Goal: Communication & Community: Ask a question

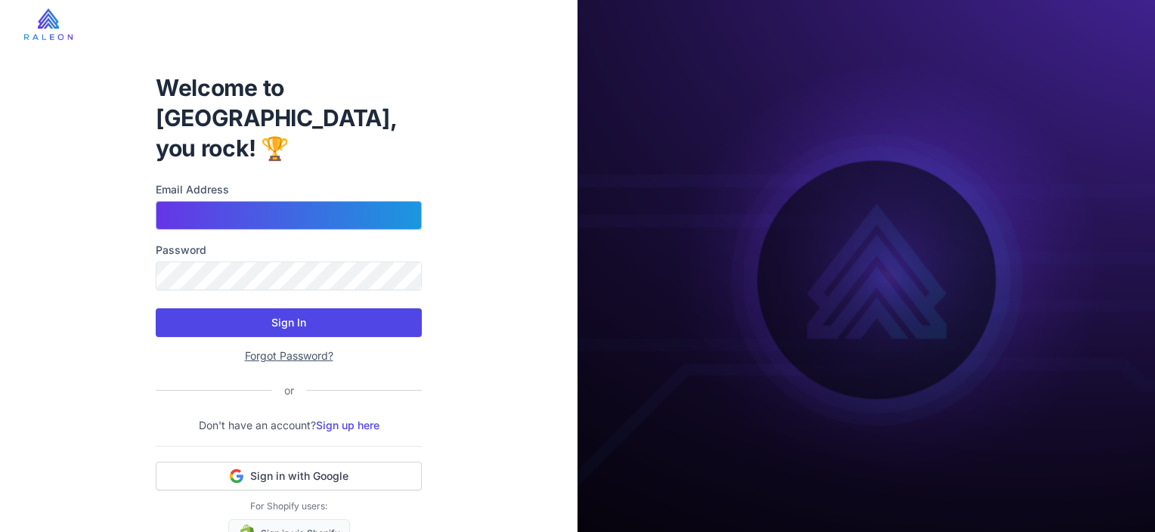
type input "**********"
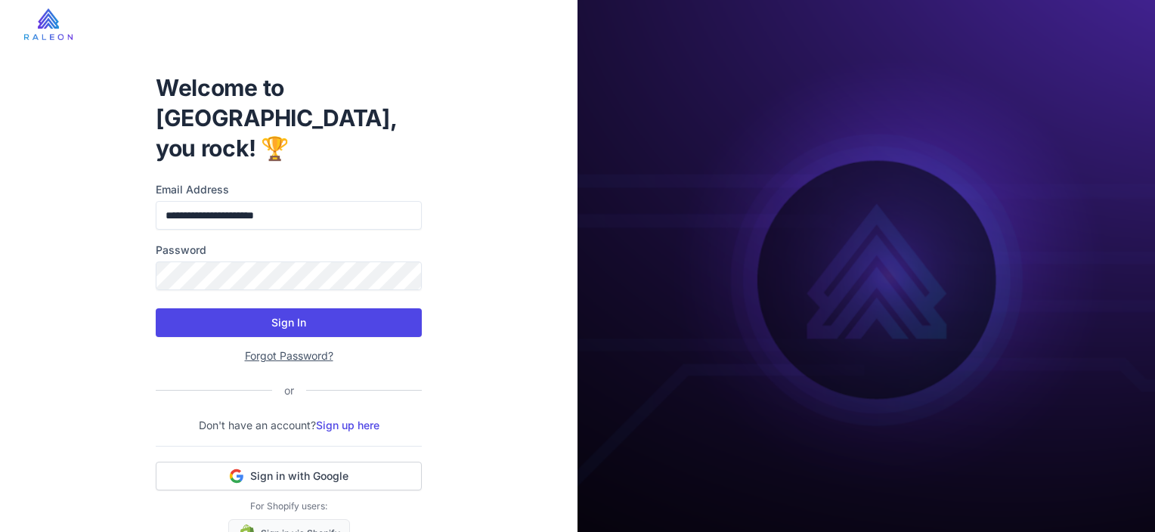
click at [317, 308] on button "Sign In" at bounding box center [289, 322] width 266 height 29
click at [299, 308] on button "Sign In" at bounding box center [289, 322] width 266 height 29
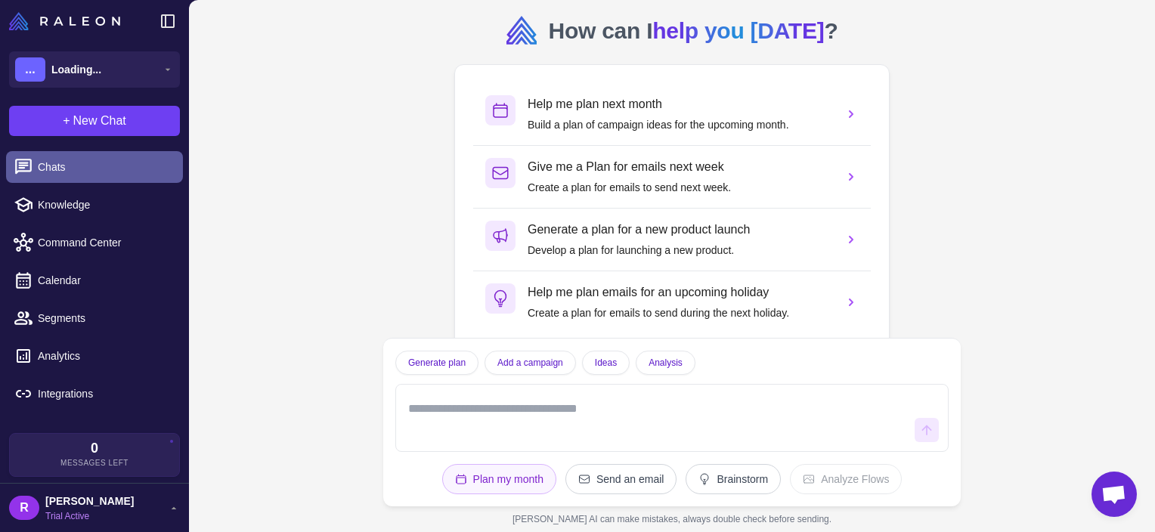
scroll to position [3, 0]
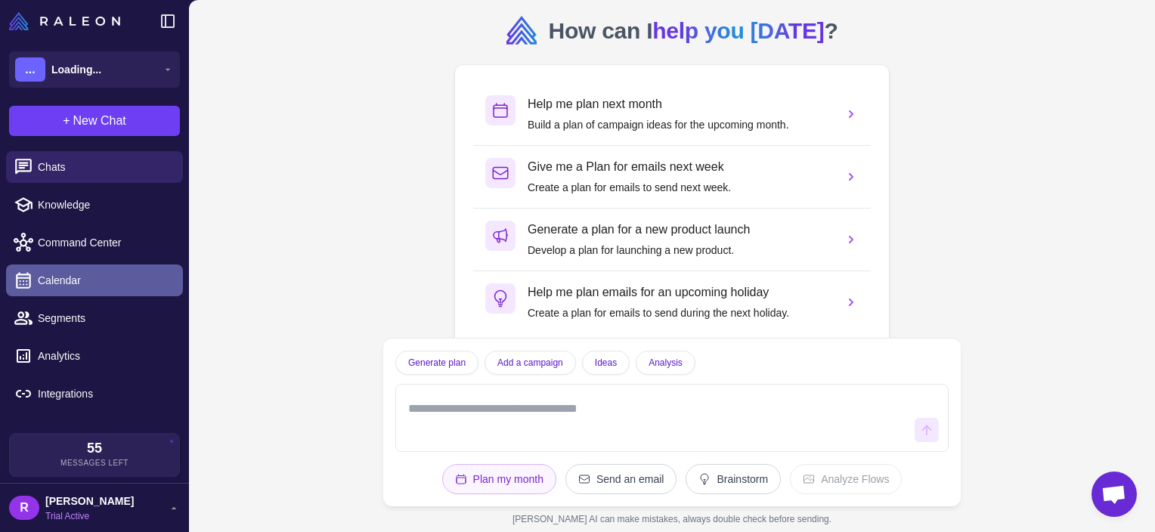
click at [70, 295] on link "Calendar" at bounding box center [94, 281] width 177 height 32
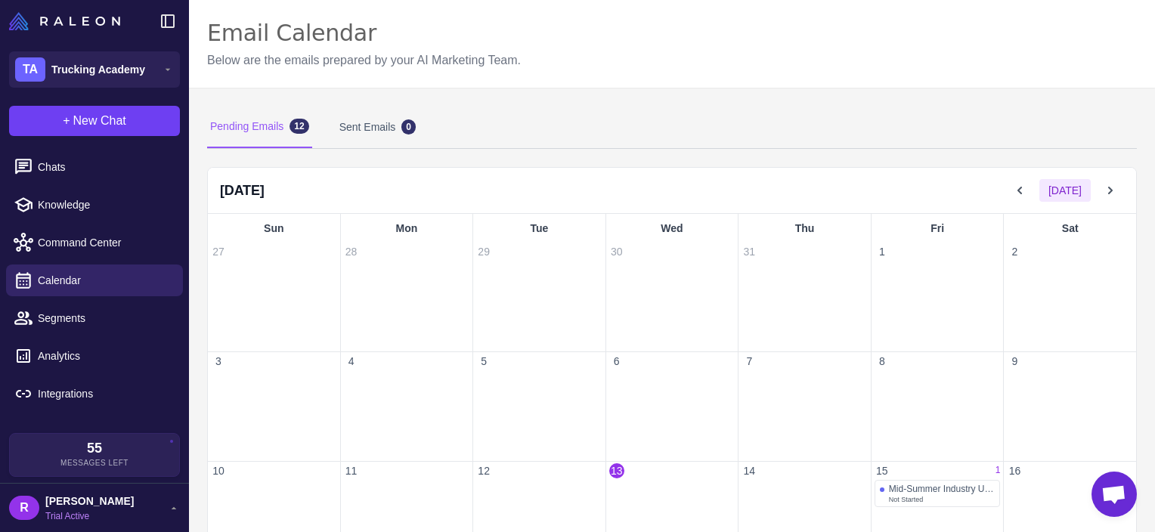
click at [79, 299] on li "Calendar" at bounding box center [94, 318] width 189 height 38
click at [70, 244] on span "Command Center" at bounding box center [104, 242] width 133 height 17
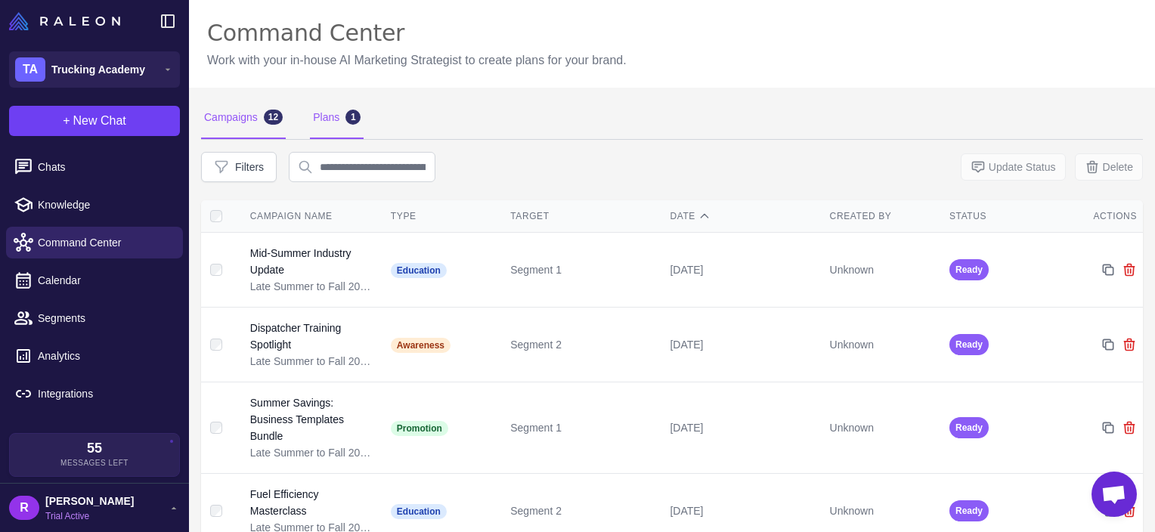
click at [363, 122] on div "Plans 1" at bounding box center [337, 118] width 54 height 42
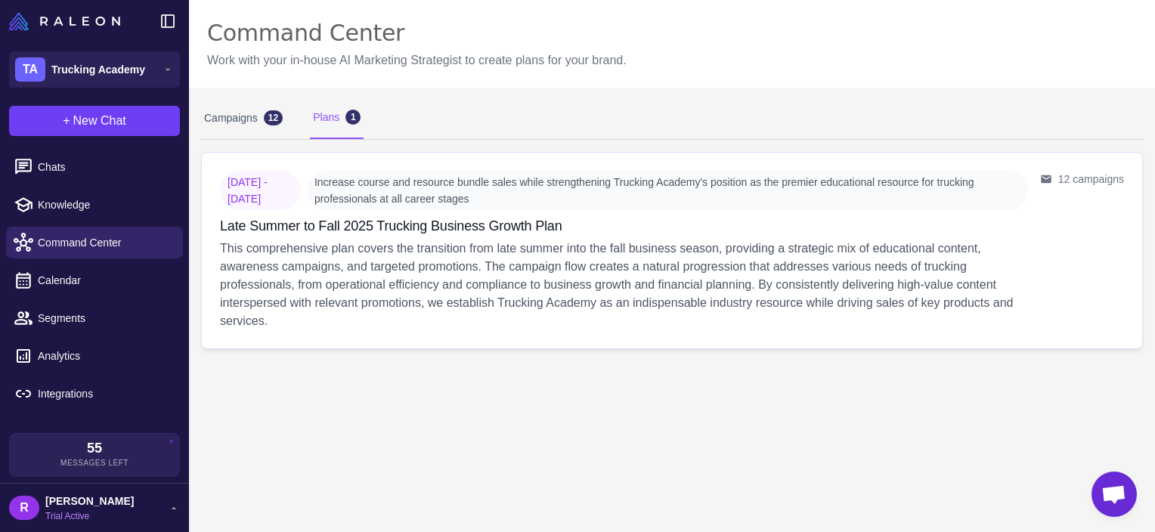
click at [704, 206] on span "Increase course and resource bundle sales while strengthening Trucking Academy'…" at bounding box center [667, 190] width 721 height 39
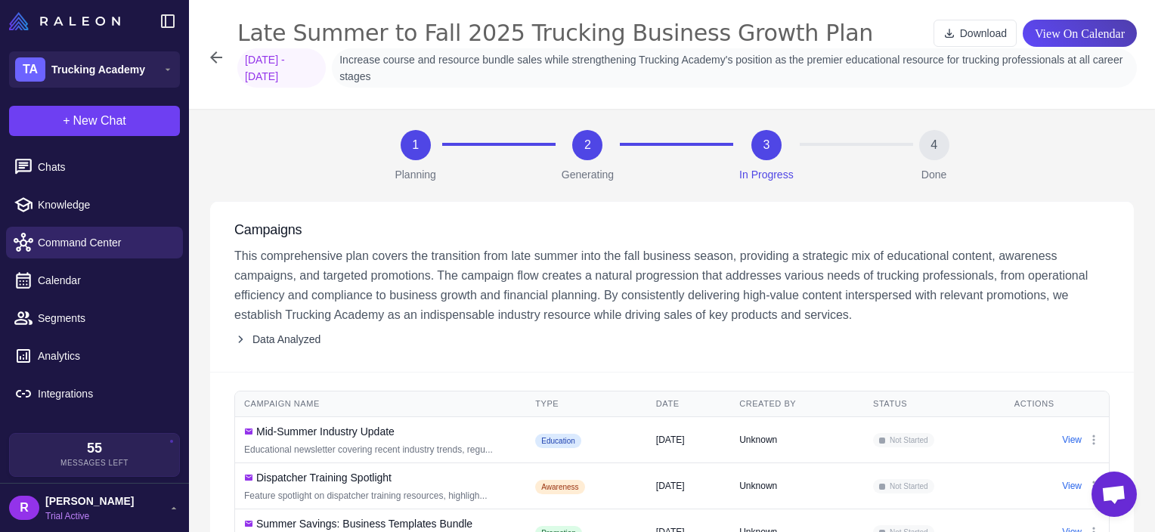
click at [1113, 484] on span "Open chat" at bounding box center [1113, 494] width 45 height 45
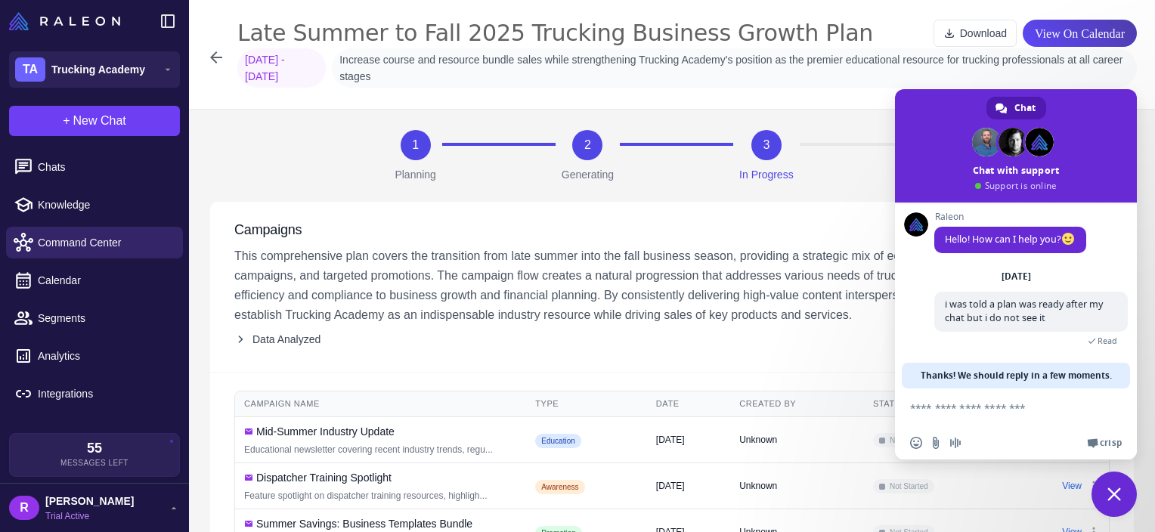
click at [1013, 412] on textarea "Compose your message..." at bounding box center [1000, 408] width 181 height 38
type textarea "********"
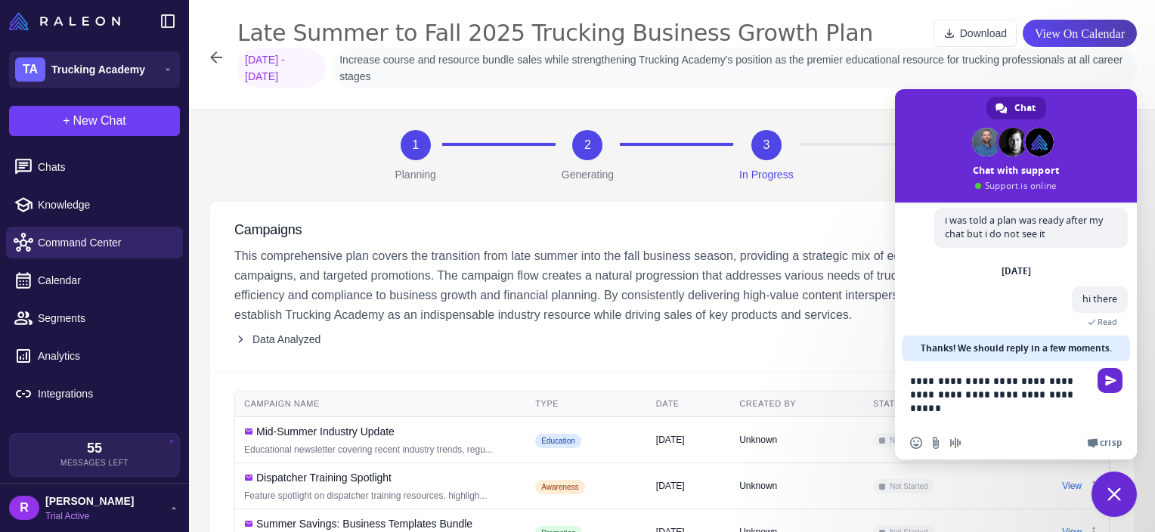
scroll to position [126, 0]
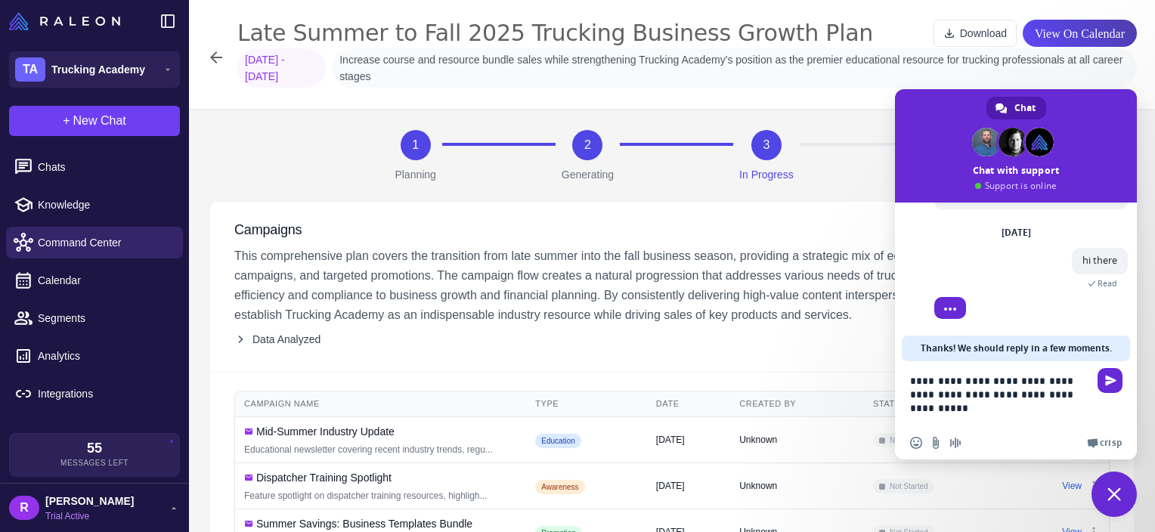
type textarea "**********"
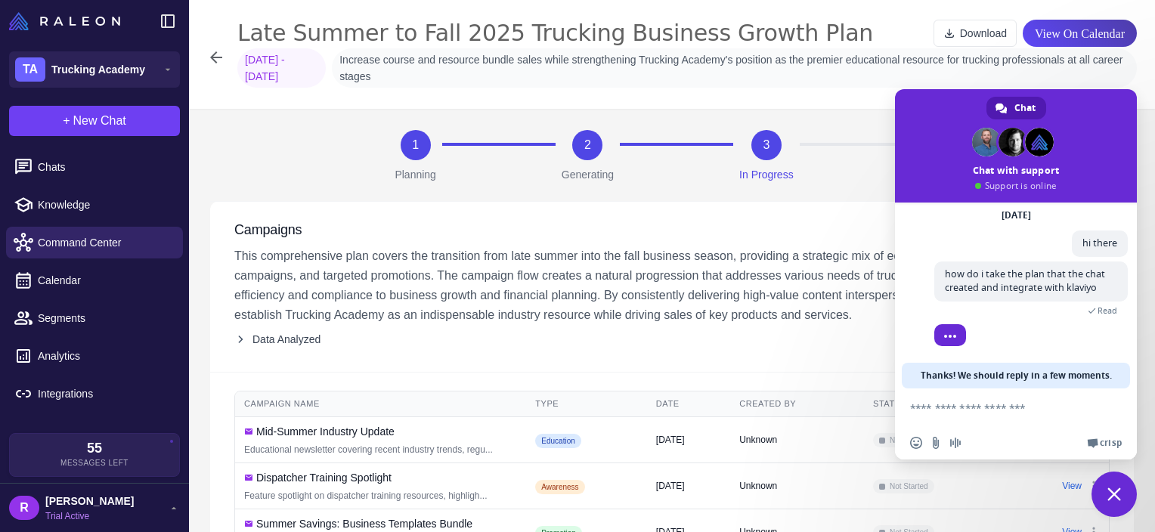
scroll to position [151, 0]
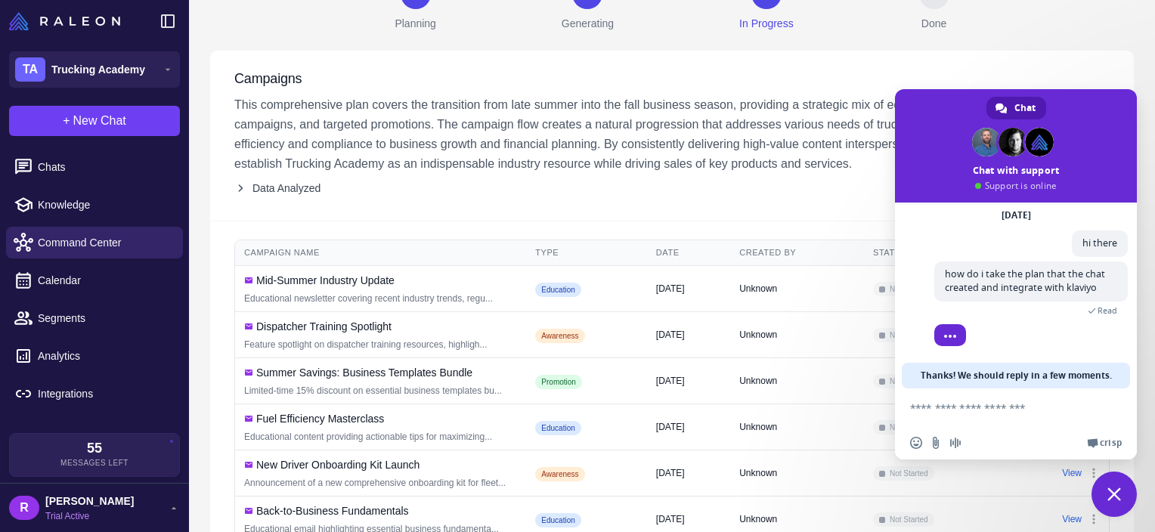
click at [235, 194] on icon at bounding box center [240, 188] width 12 height 12
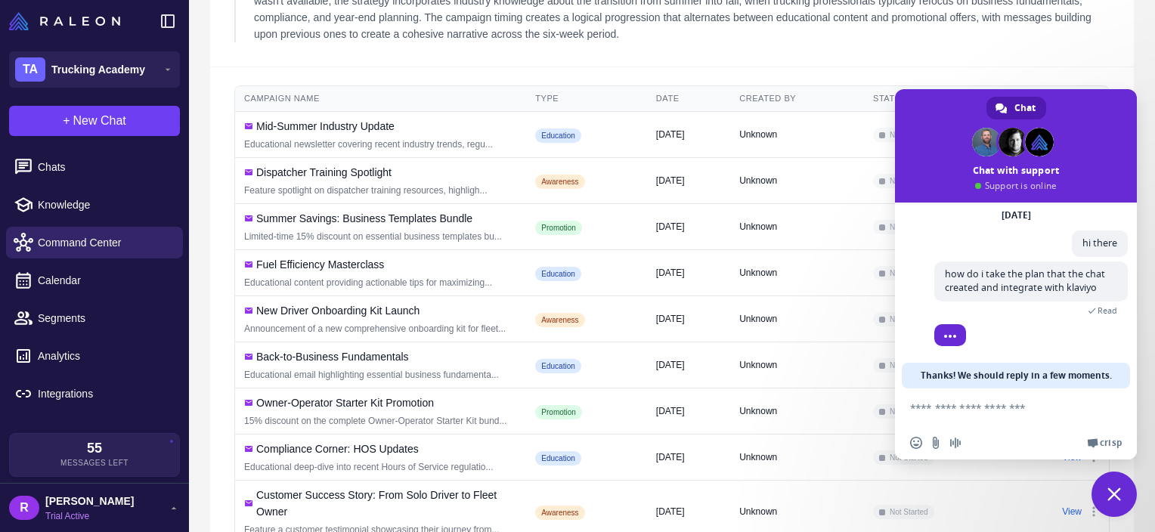
scroll to position [170, 0]
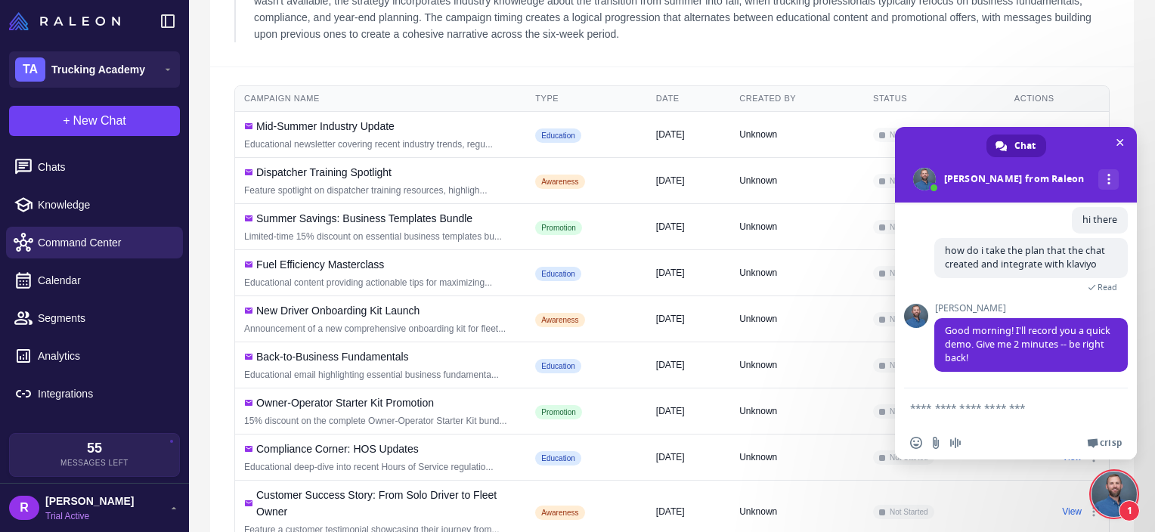
click at [1014, 395] on textarea "Compose your message..." at bounding box center [1000, 408] width 181 height 38
click at [1013, 401] on textarea "Compose your message..." at bounding box center [1000, 408] width 181 height 38
type textarea "**********"
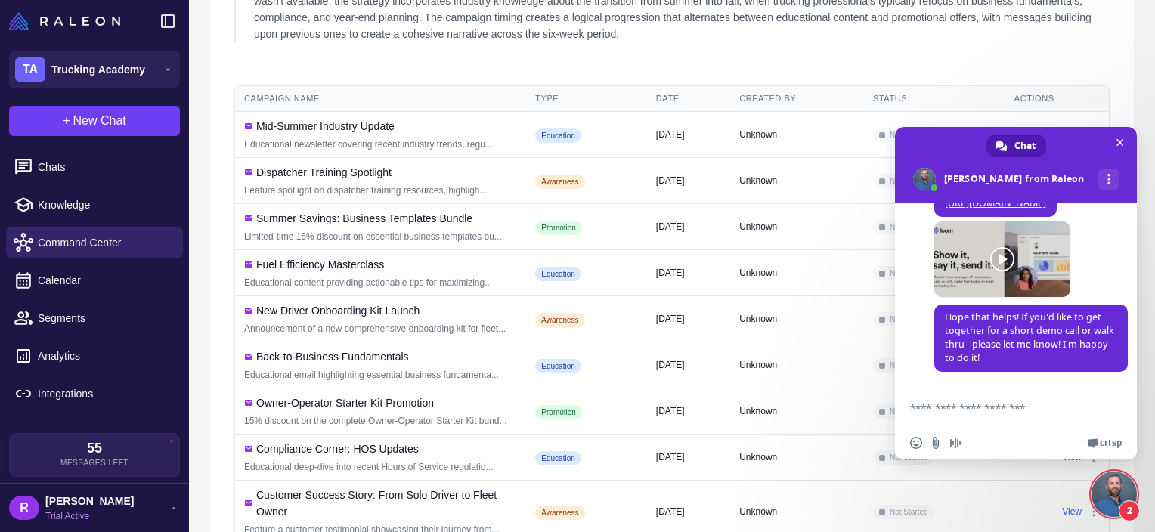
scroll to position [460, 0]
click at [1070, 257] on span at bounding box center [1002, 259] width 136 height 76
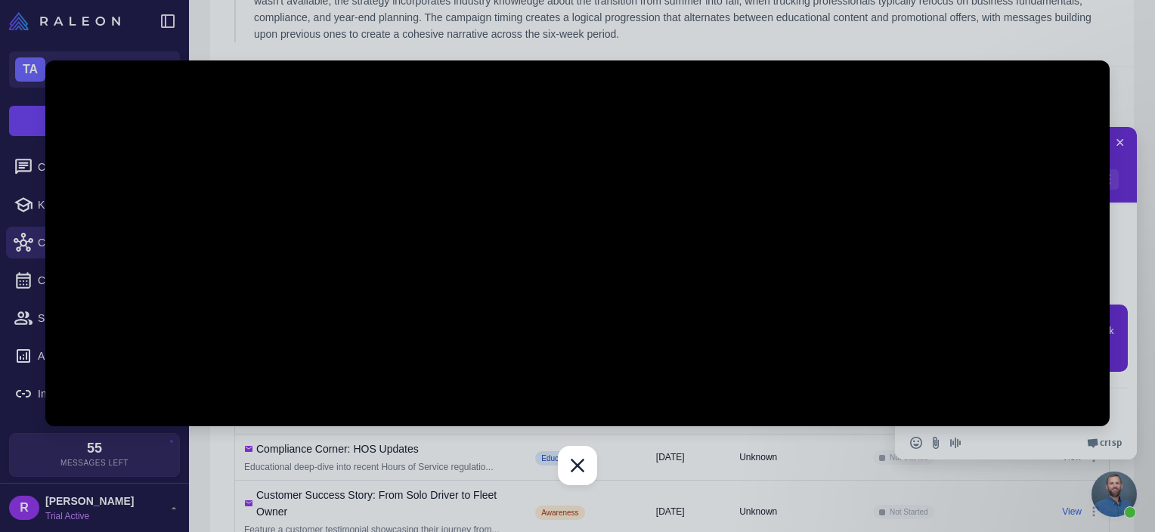
click at [890, 46] on div at bounding box center [577, 266] width 1155 height 532
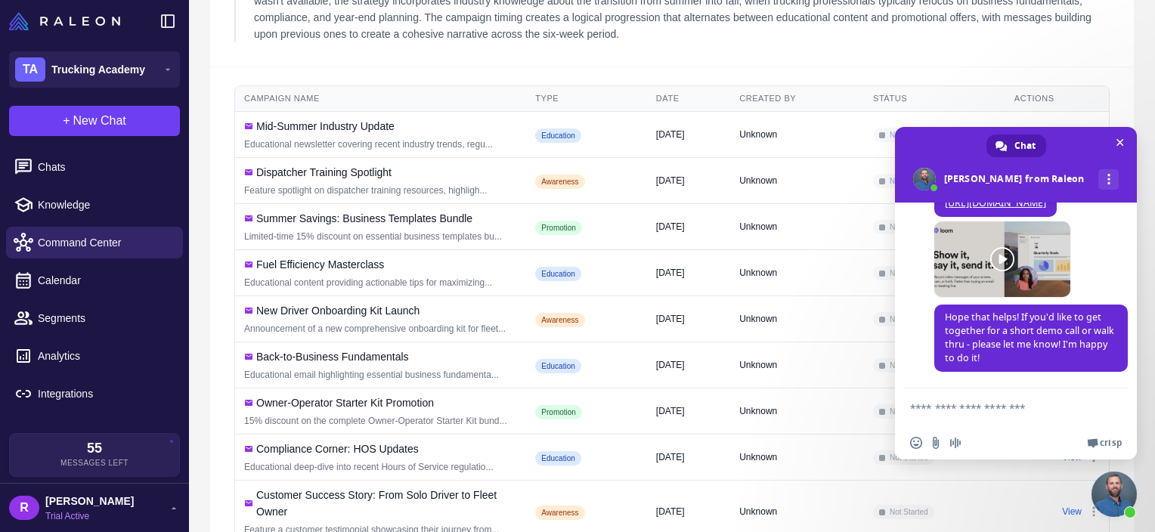
click at [1033, 404] on textarea "Compose your message..." at bounding box center [1000, 408] width 181 height 38
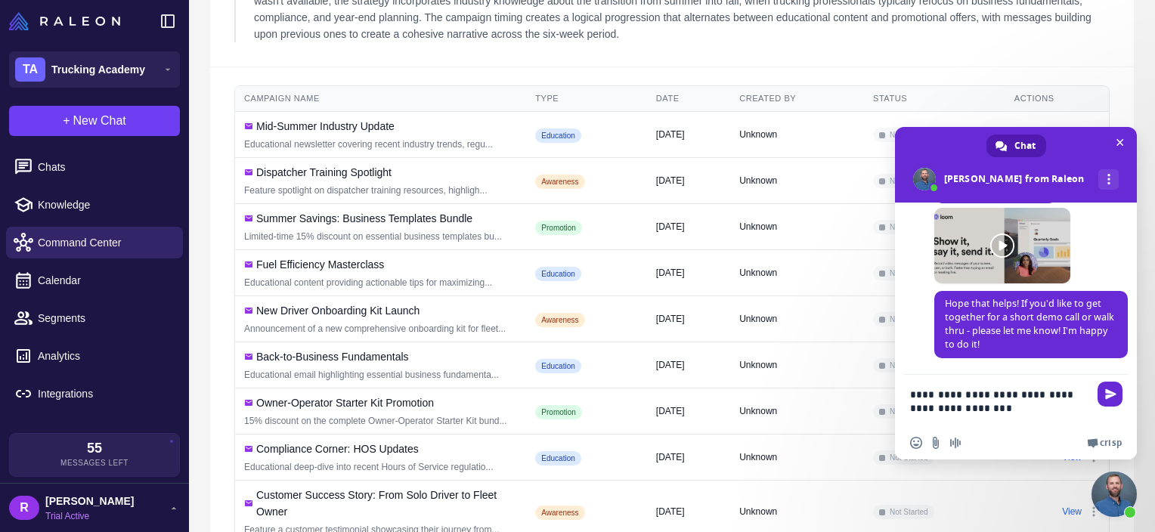
type textarea "**********"
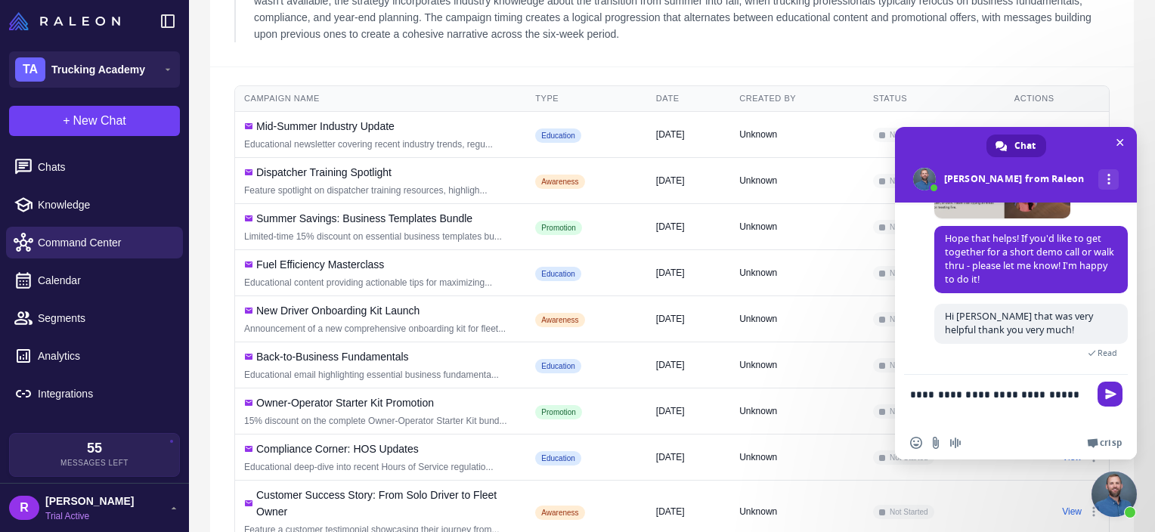
scroll to position [516, 0]
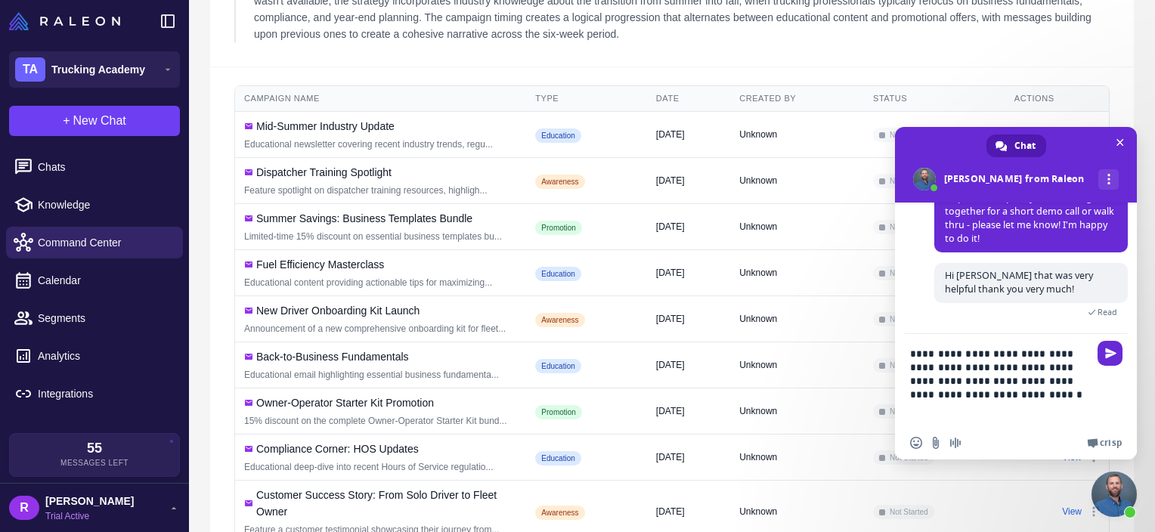
type textarea "**********"
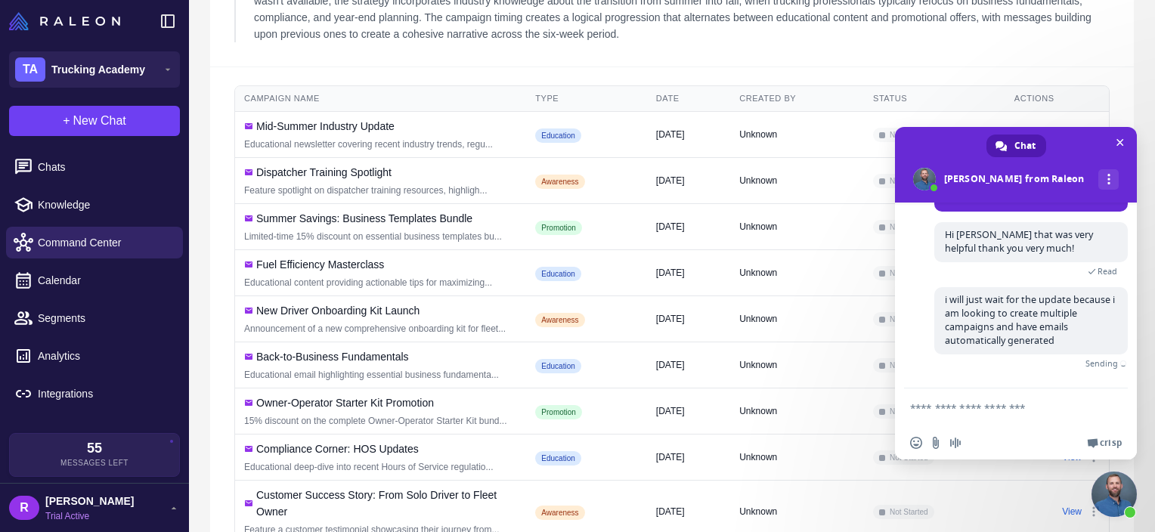
scroll to position [572, 0]
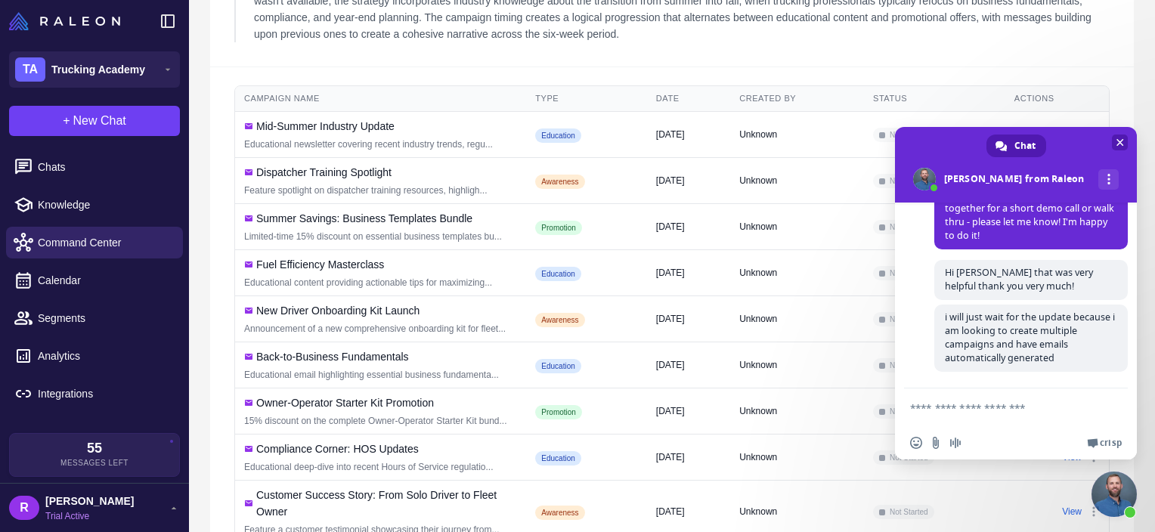
click at [1124, 134] on span at bounding box center [1016, 165] width 242 height 76
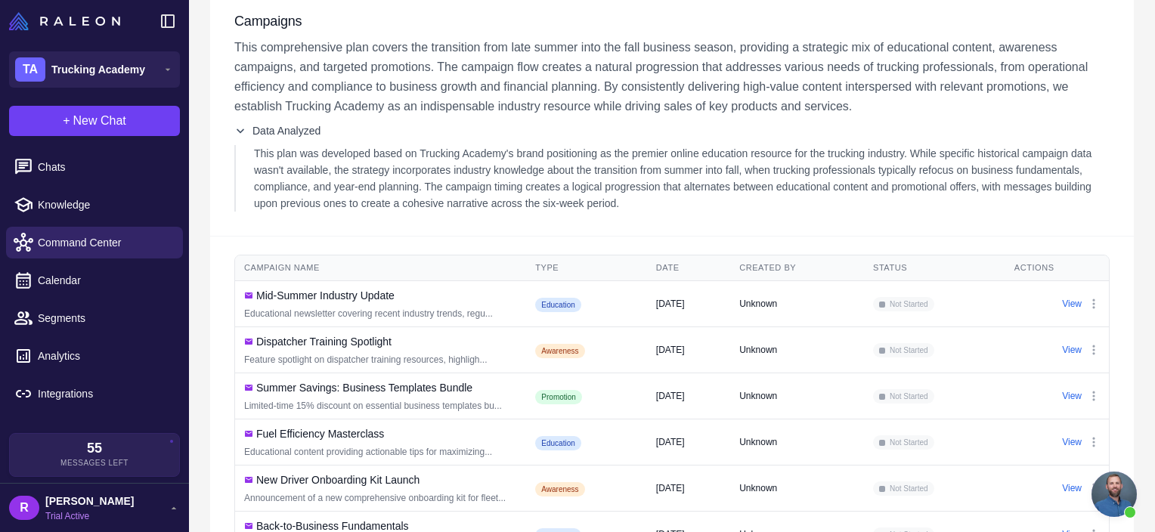
scroll to position [0, 0]
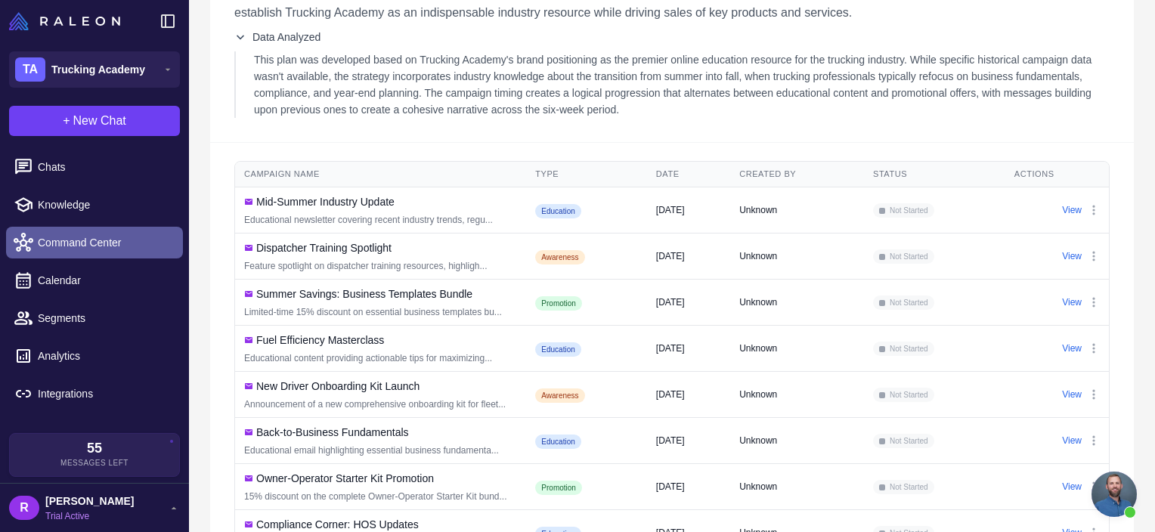
click at [76, 234] on span "Command Center" at bounding box center [104, 242] width 133 height 17
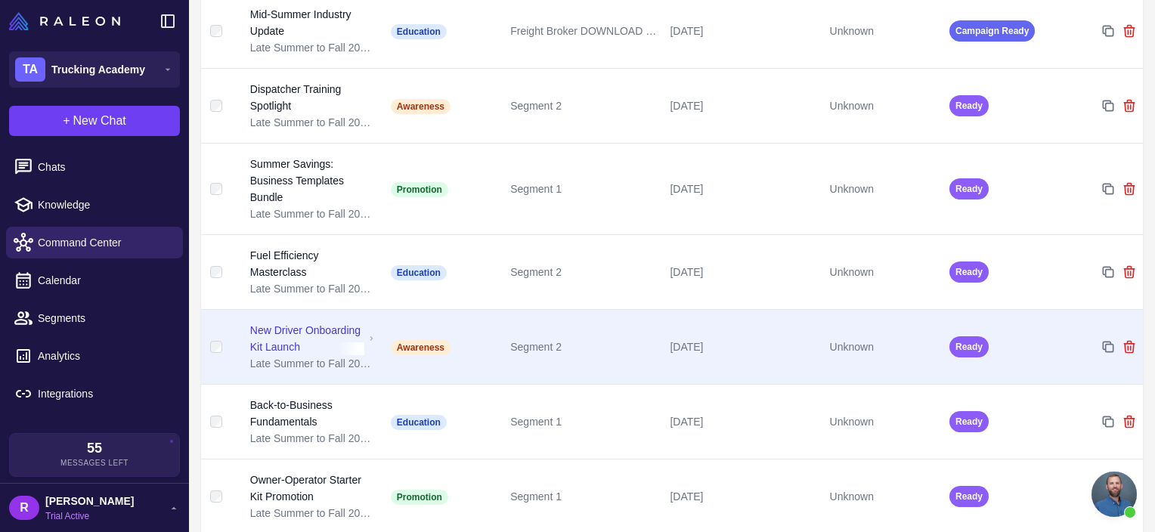
scroll to position [390, 0]
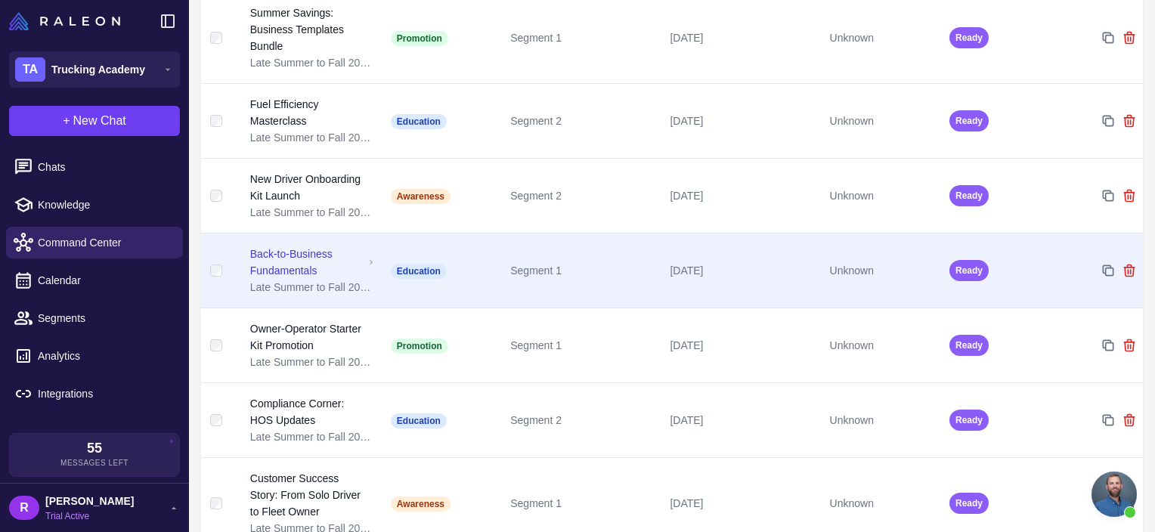
click at [314, 279] on div "Back-to-Business Fundamentals" at bounding box center [306, 262] width 113 height 33
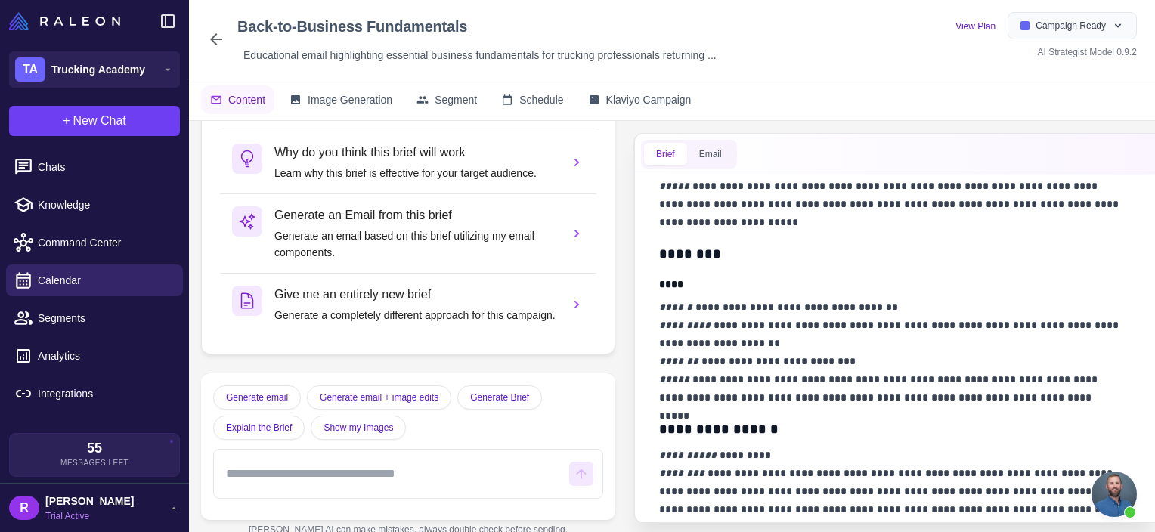
scroll to position [500, 0]
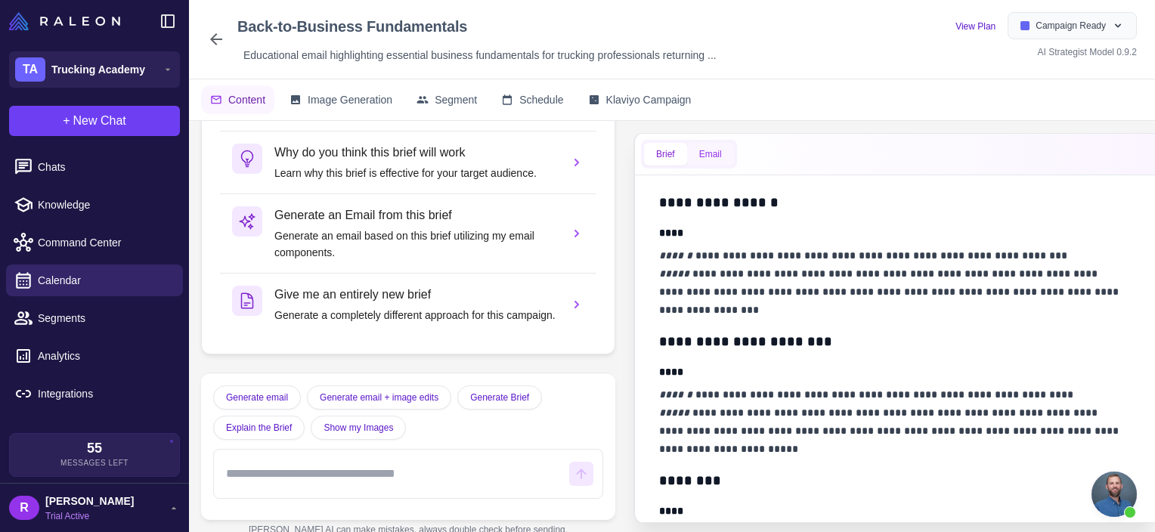
click at [726, 148] on button "Email" at bounding box center [710, 154] width 47 height 23
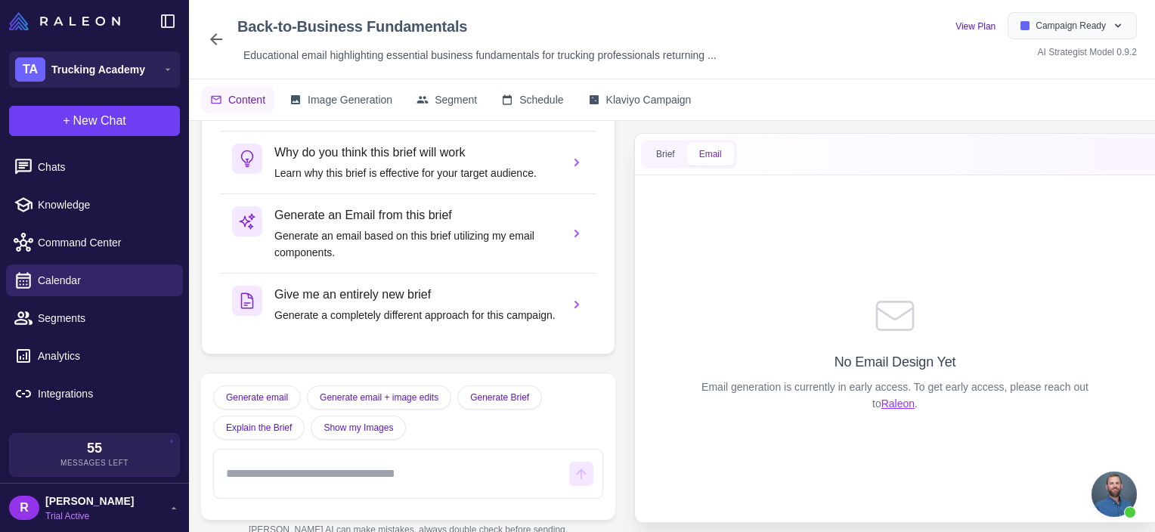
click at [895, 403] on link "Raleon" at bounding box center [897, 404] width 33 height 12
click at [1099, 493] on span "Open chat" at bounding box center [1113, 494] width 45 height 45
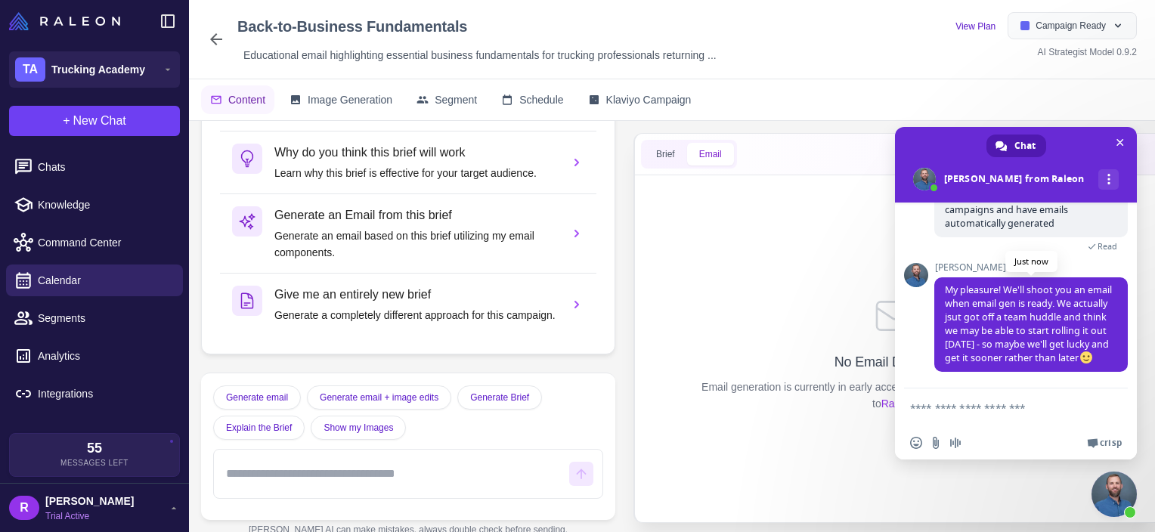
scroll to position [725, 0]
click at [975, 413] on textarea "Compose your message..." at bounding box center [1000, 408] width 181 height 38
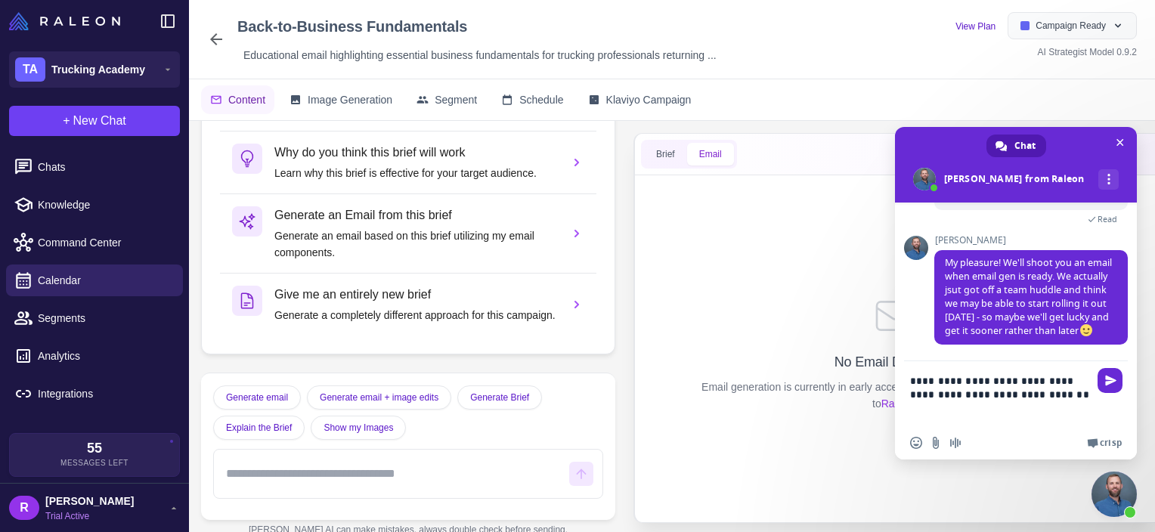
type textarea "**********"
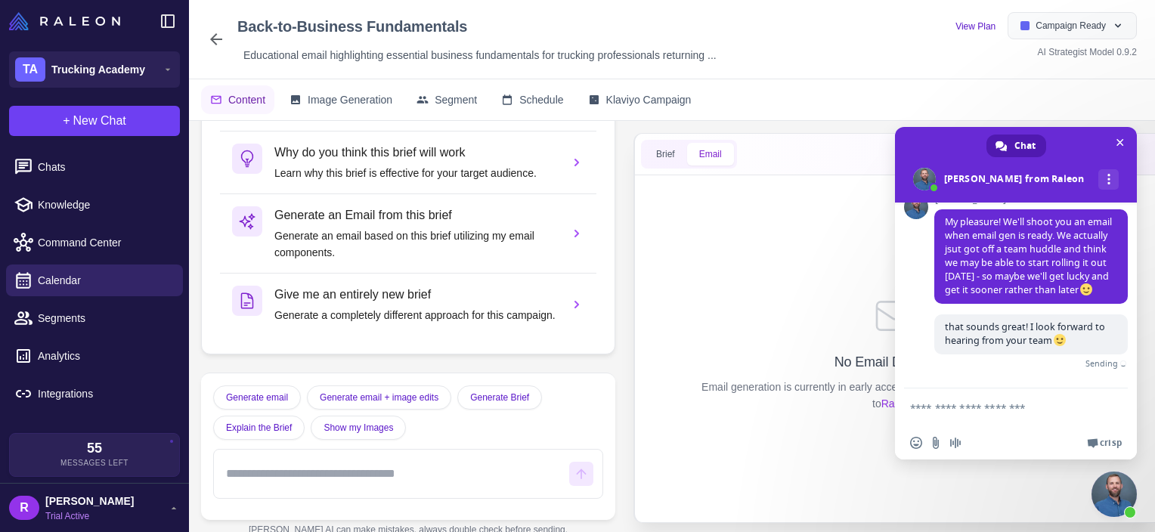
scroll to position [777, 0]
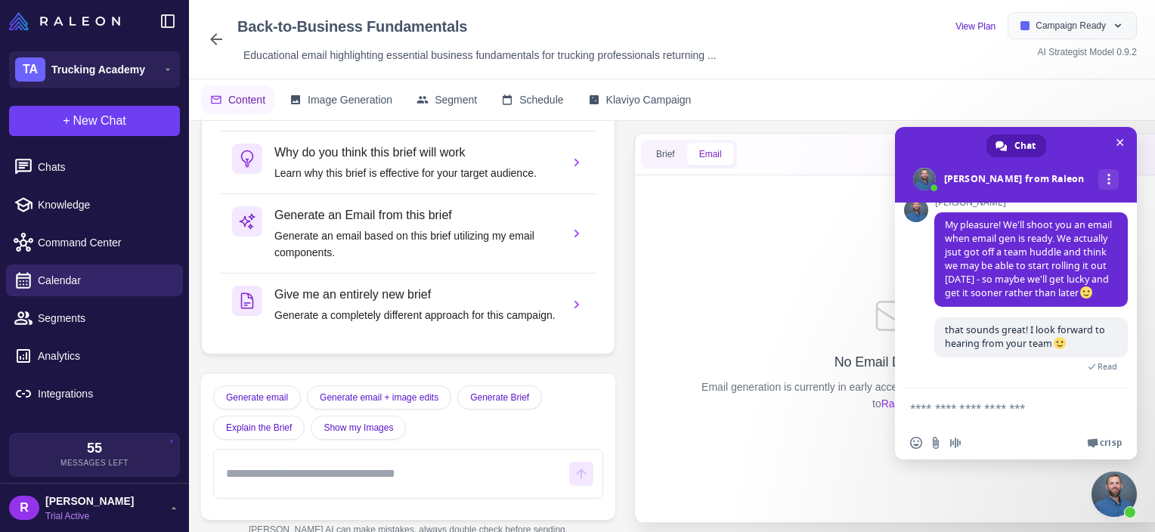
click at [791, 245] on div "No Email Design Yet Email generation is currently in early access. To get early…" at bounding box center [895, 351] width 472 height 341
